Goal: Information Seeking & Learning: Check status

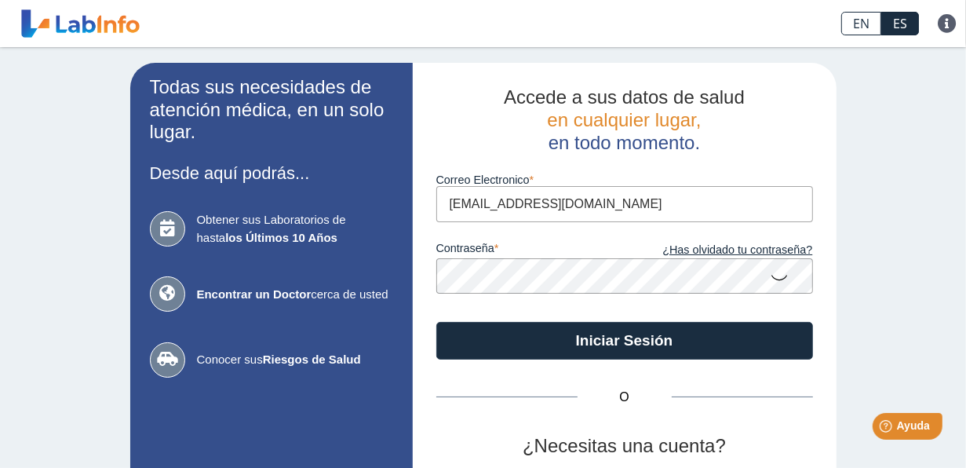
type input "[EMAIL_ADDRESS][DOMAIN_NAME]"
click at [436, 322] on button "Iniciar Sesión" at bounding box center [624, 341] width 377 height 38
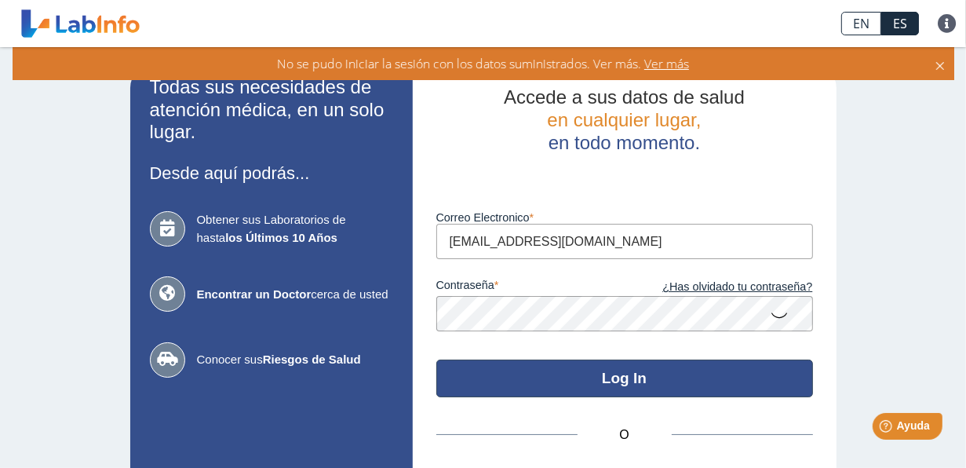
click at [630, 380] on button "Log In" at bounding box center [624, 378] width 377 height 38
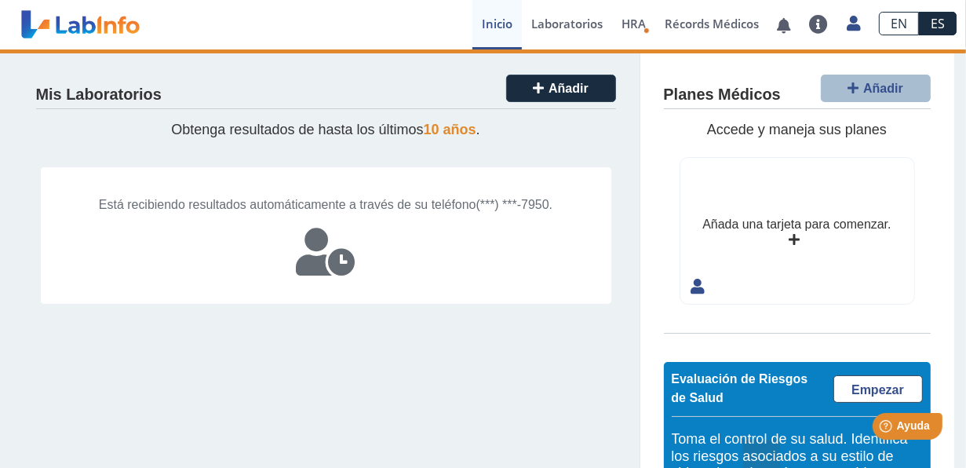
click at [575, 387] on div "Mis Laboratorios Añadir Obtenga resultados de hasta los últimos 10 años . Está …" at bounding box center [327, 324] width 628 height 551
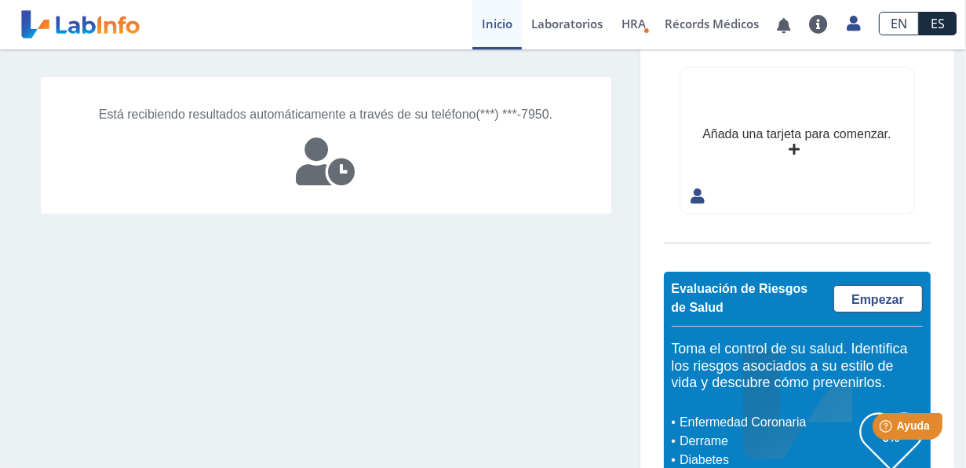
scroll to position [63, 0]
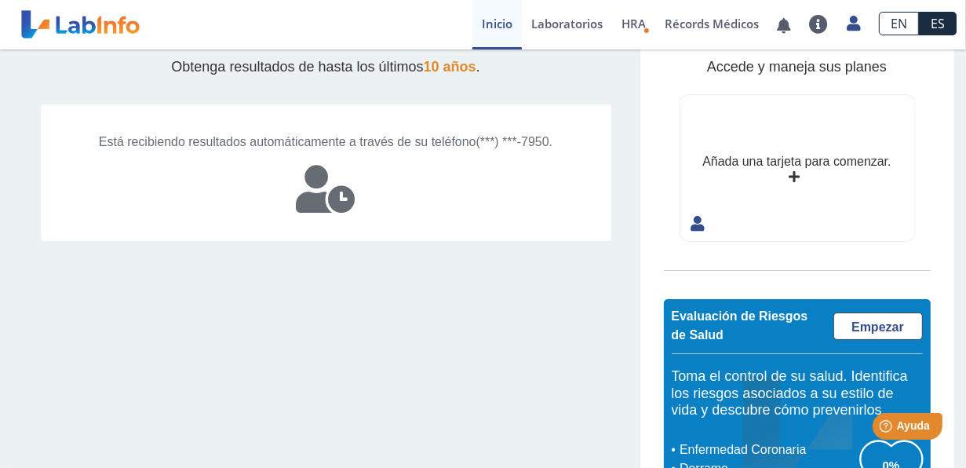
click at [344, 197] on icon at bounding box center [326, 189] width 59 height 47
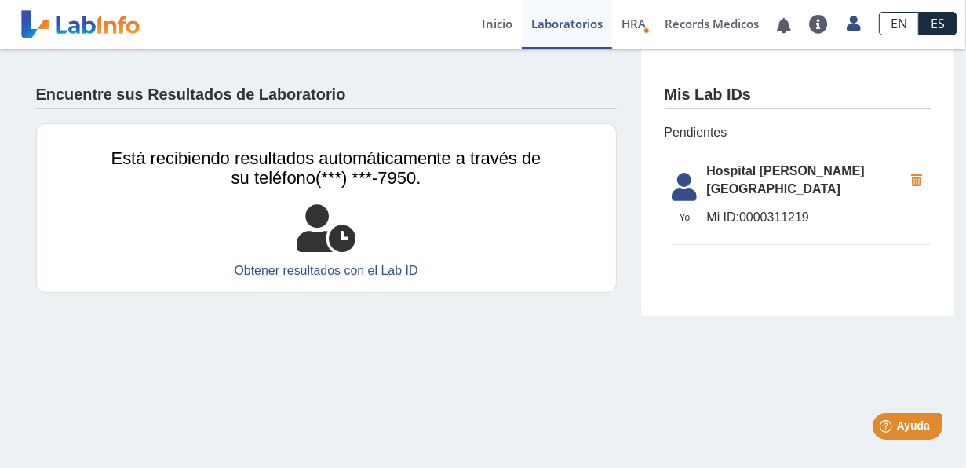
click at [685, 123] on span "Pendientes" at bounding box center [797, 132] width 266 height 19
click at [683, 195] on icon at bounding box center [685, 192] width 44 height 38
click at [743, 186] on li "[GEOGRAPHIC_DATA] [PERSON_NAME][GEOGRAPHIC_DATA] ID: 0000311219" at bounding box center [801, 200] width 258 height 92
click at [367, 271] on link "Obtener resultados con el Lab ID" at bounding box center [326, 270] width 430 height 19
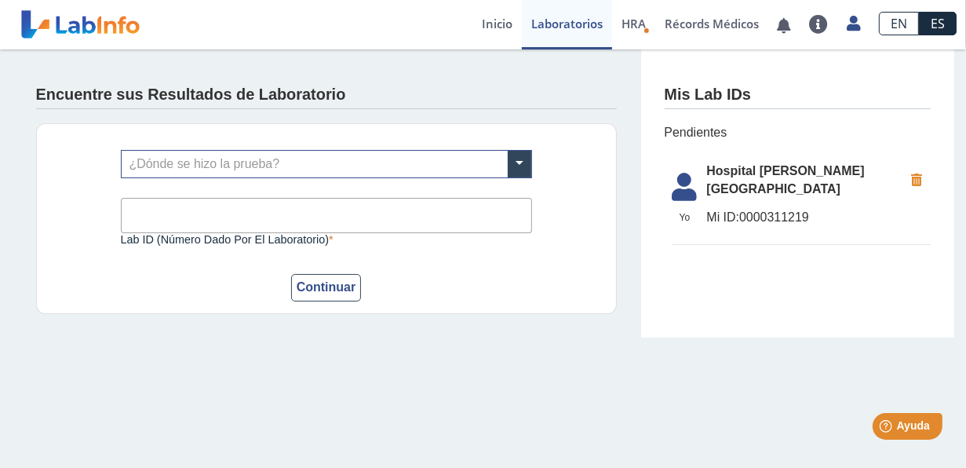
click at [749, 163] on li "[GEOGRAPHIC_DATA] [PERSON_NAME][GEOGRAPHIC_DATA] ID: 0000311219" at bounding box center [801, 200] width 258 height 92
click at [665, 138] on span "Pendientes" at bounding box center [797, 132] width 266 height 19
click at [697, 22] on link "Récords Médicos" at bounding box center [711, 24] width 113 height 49
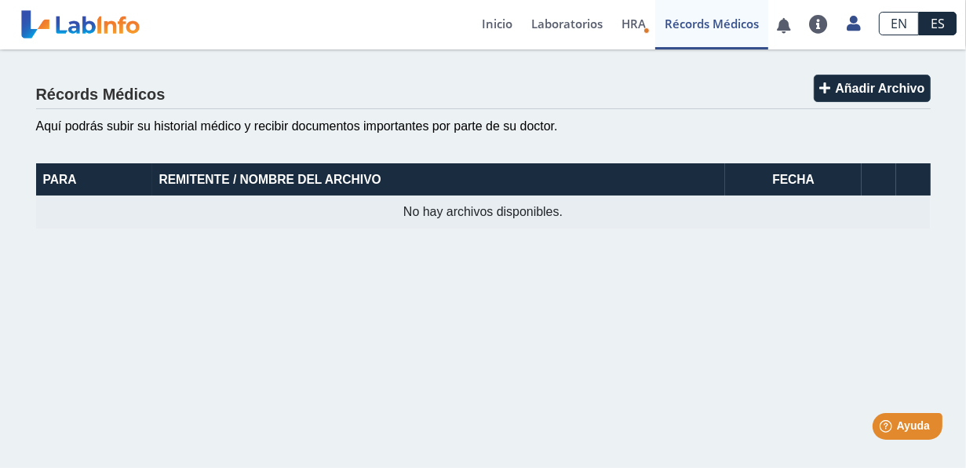
click at [277, 177] on th "Remitente / Nombre del Archivo" at bounding box center [438, 179] width 573 height 32
click at [474, 228] on app-health-records "Récords Médicos Añadir Archivo Aquí podrás subir su historial médico y recibir …" at bounding box center [483, 150] width 941 height 202
click at [843, 89] on span "Añadir Archivo" at bounding box center [879, 88] width 89 height 13
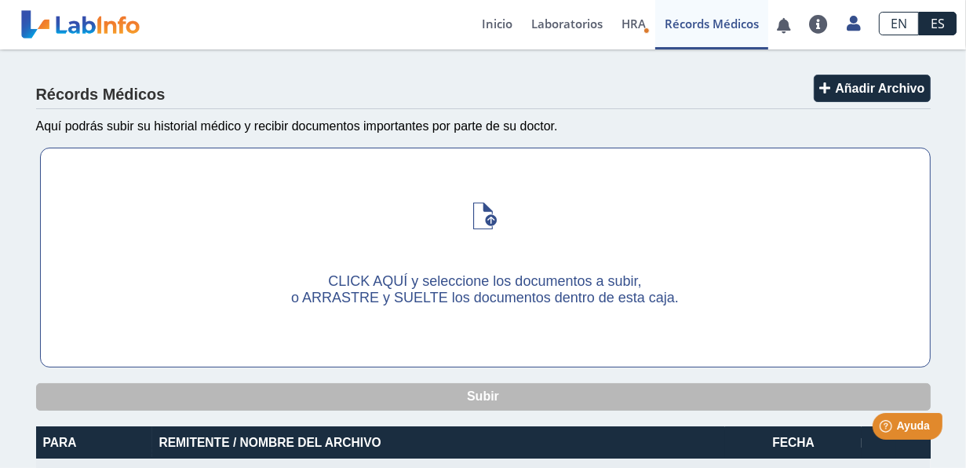
click at [370, 297] on span "o ARRASTRE y SUELTE los documentos dentro de esta caja." at bounding box center [485, 297] width 388 height 16
click at [0, 0] on input "CLICK AQUÍ y seleccione los documentos a subir, o ARRASTRE y SUELTE los documen…" at bounding box center [0, 0] width 0 height 0
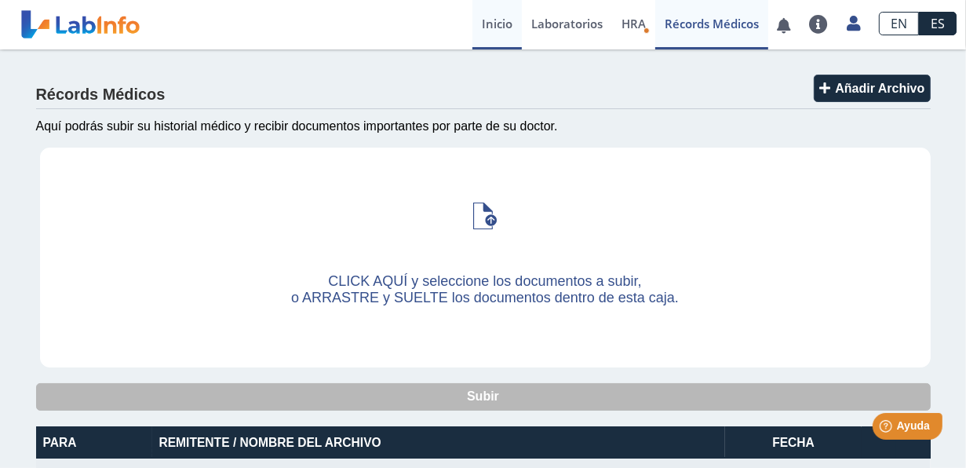
click at [497, 23] on link "Inicio" at bounding box center [496, 24] width 49 height 49
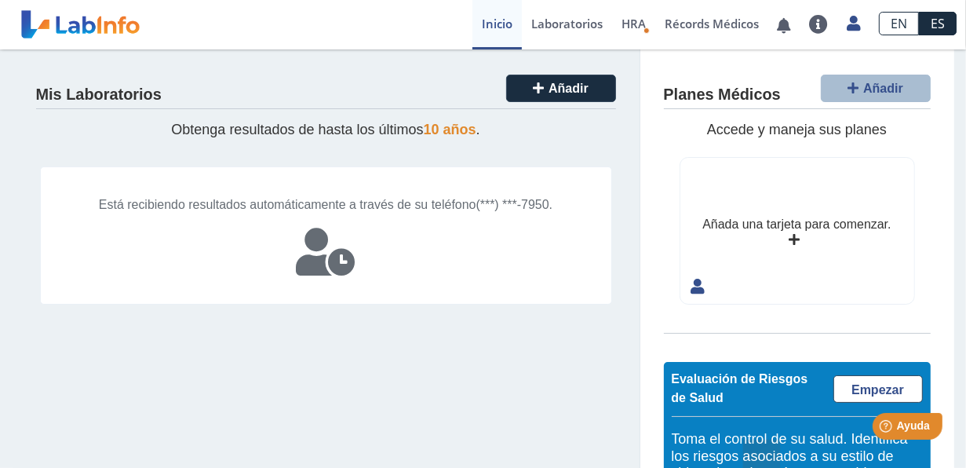
click at [476, 211] on span "(***) ***-7950." at bounding box center [514, 204] width 77 height 13
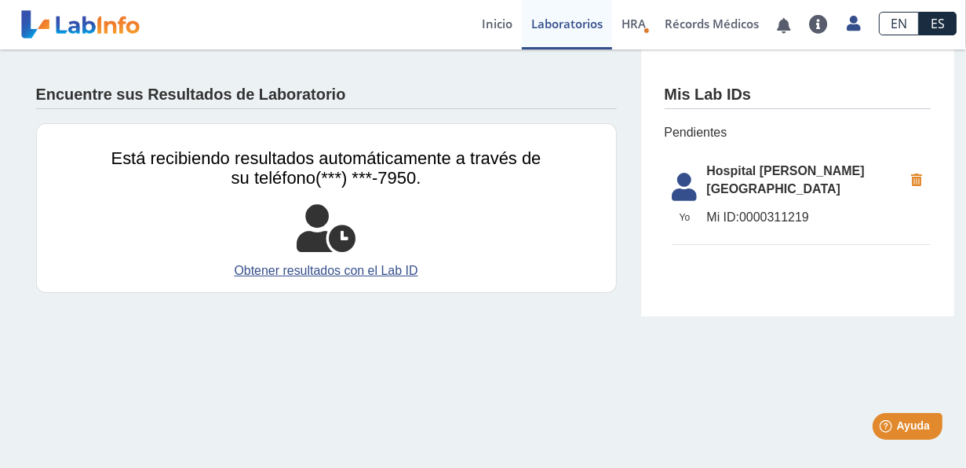
click at [388, 162] on span "Está recibiendo resultados automáticamente a través de su teléfono" at bounding box center [326, 167] width 430 height 39
click at [304, 180] on span "Está recibiendo resultados automáticamente a través de su teléfono" at bounding box center [326, 167] width 430 height 39
click at [304, 178] on span "Está recibiendo resultados automáticamente a través de su teléfono" at bounding box center [326, 167] width 430 height 39
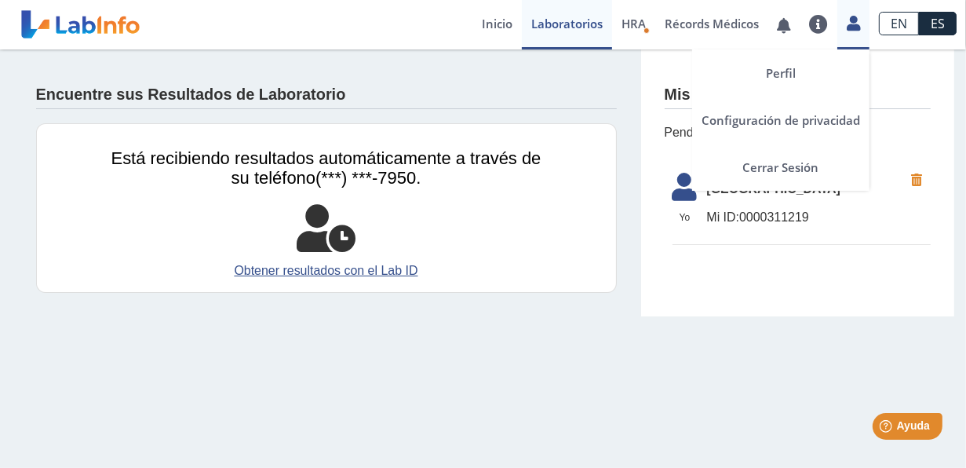
click at [853, 28] on icon at bounding box center [852, 23] width 13 height 12
click at [862, 24] on link at bounding box center [853, 21] width 32 height 20
click at [773, 169] on link "Cerrar Sesión" at bounding box center [780, 167] width 177 height 47
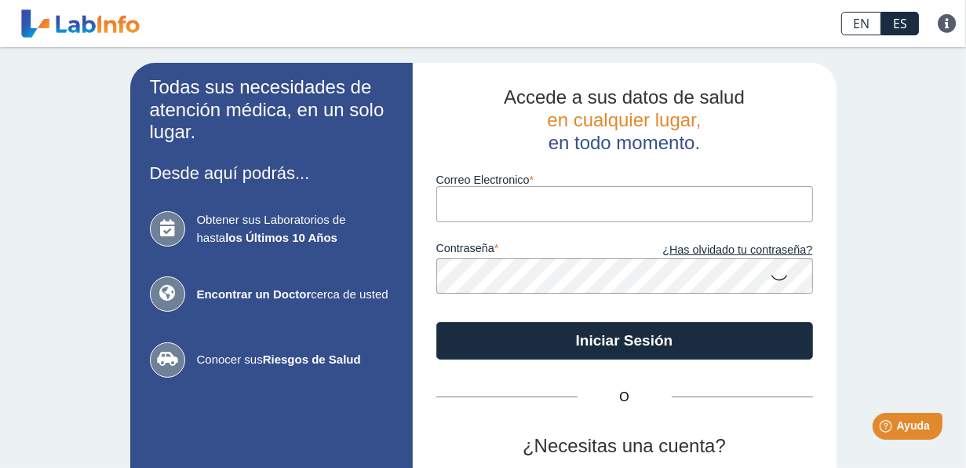
click at [136, 267] on app-intro-section "Todas sus necesidades de atención médica, en un solo lugar. Desde aquí podrás..…" at bounding box center [271, 328] width 282 height 530
click at [879, 123] on div "Todas sus necesidades de atención médica, en un solo lugar. Desde aquí podrás..…" at bounding box center [483, 328] width 966 height 562
